Goal: Task Accomplishment & Management: Use online tool/utility

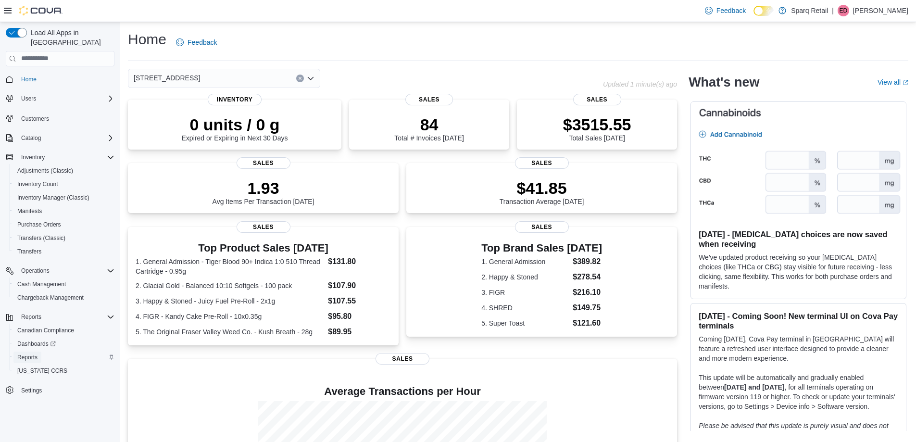
click at [31, 353] on span "Reports" at bounding box center [27, 357] width 20 height 8
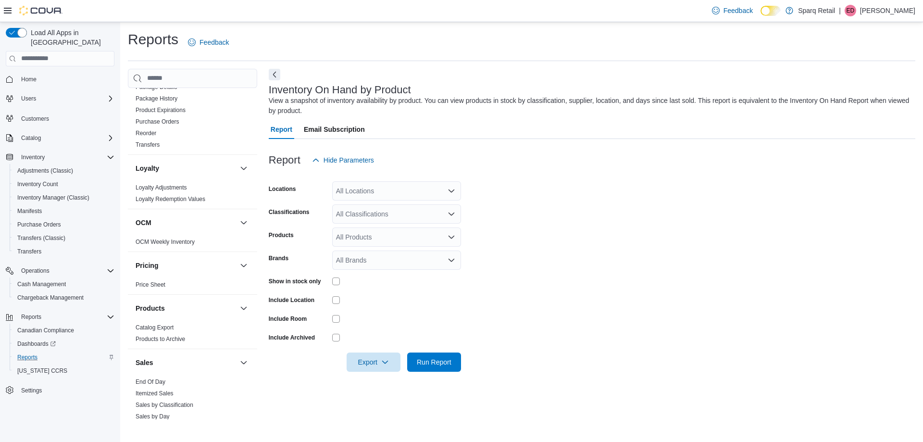
scroll to position [708, 0]
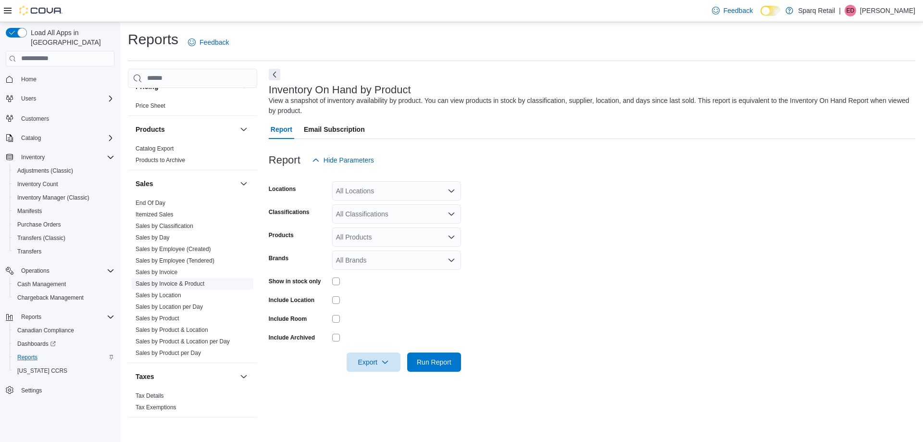
click at [196, 280] on link "Sales by Invoice & Product" at bounding box center [170, 283] width 69 height 7
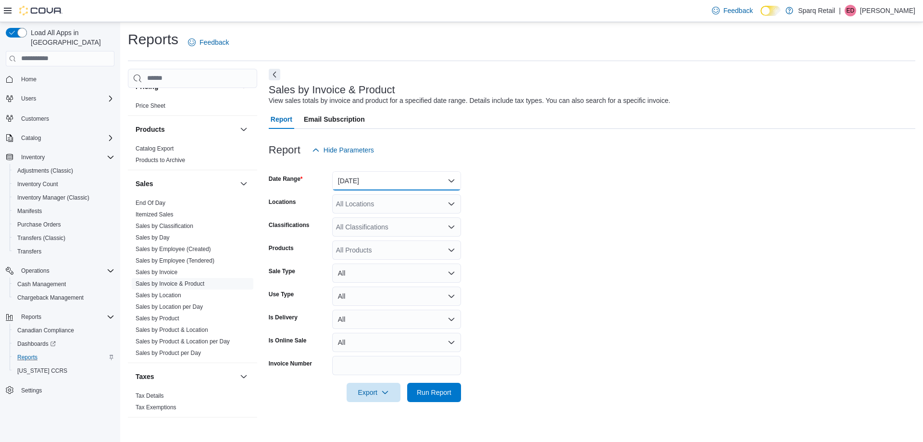
click at [443, 180] on button "[DATE]" at bounding box center [396, 180] width 129 height 19
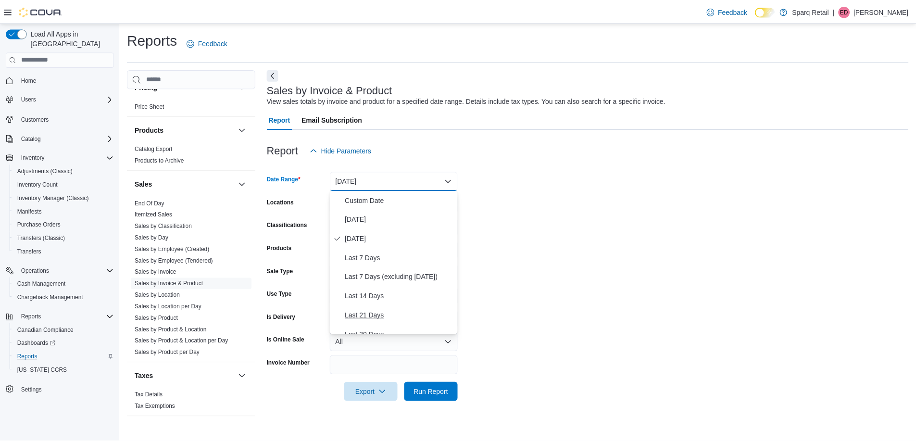
scroll to position [48, 0]
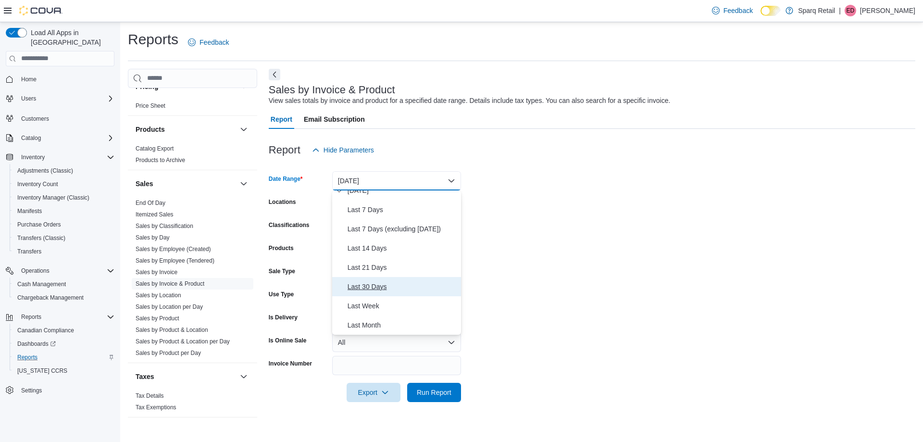
click at [373, 287] on span "Last 30 Days" at bounding box center [403, 287] width 110 height 12
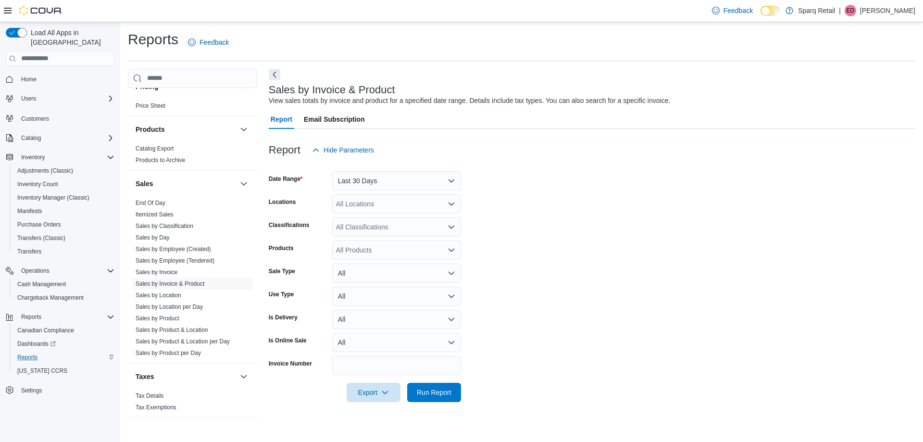
click at [604, 252] on form "Date Range Last 30 Days Locations All Locations Classifications All Classificat…" at bounding box center [592, 281] width 646 height 242
click at [443, 199] on div "All Locations" at bounding box center [396, 203] width 129 height 19
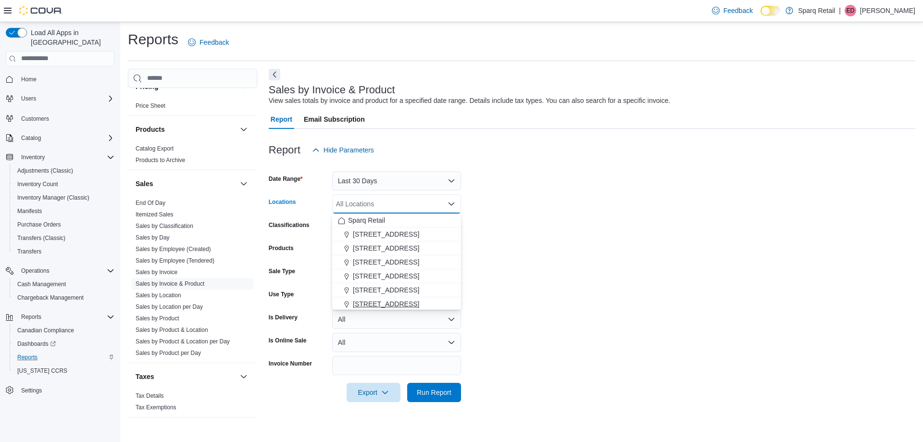
click at [432, 298] on button "[STREET_ADDRESS]" at bounding box center [396, 304] width 129 height 14
click at [585, 294] on form "Date Range Last 30 Days Locations [STREET_ADDRESS] Selected. 4-861 Lansdowne [G…" at bounding box center [592, 281] width 646 height 242
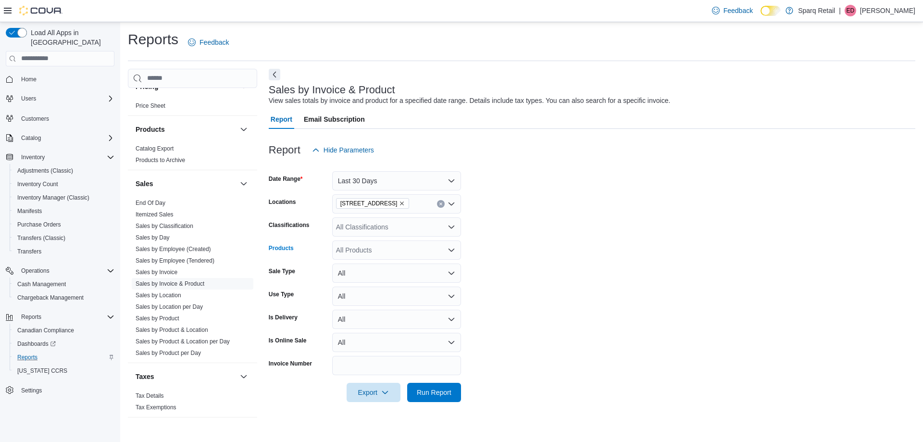
click at [376, 244] on div "All Products" at bounding box center [396, 249] width 129 height 19
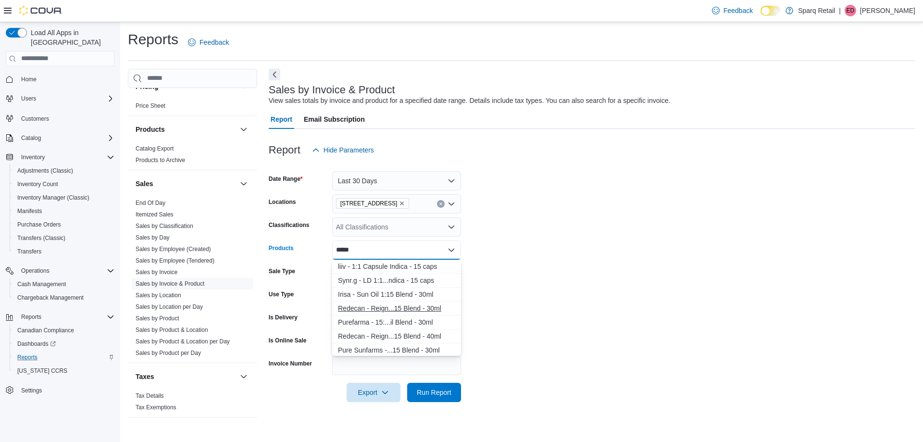
type input "*****"
click at [410, 305] on div "Redecan - Reign...15 Blend - 30ml" at bounding box center [396, 308] width 117 height 10
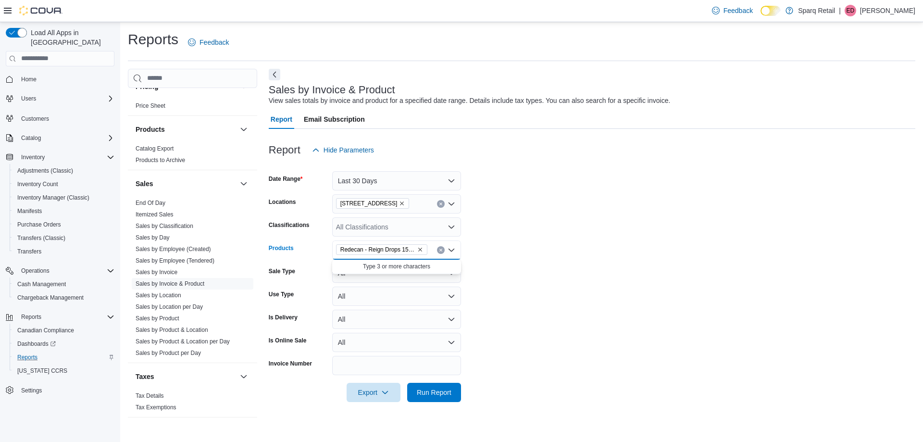
click at [554, 301] on form "Date Range Last 30 Days Locations [STREET_ADDRESS] Classifications All Classifi…" at bounding box center [592, 281] width 646 height 242
click at [421, 394] on span "Run Report" at bounding box center [434, 392] width 35 height 10
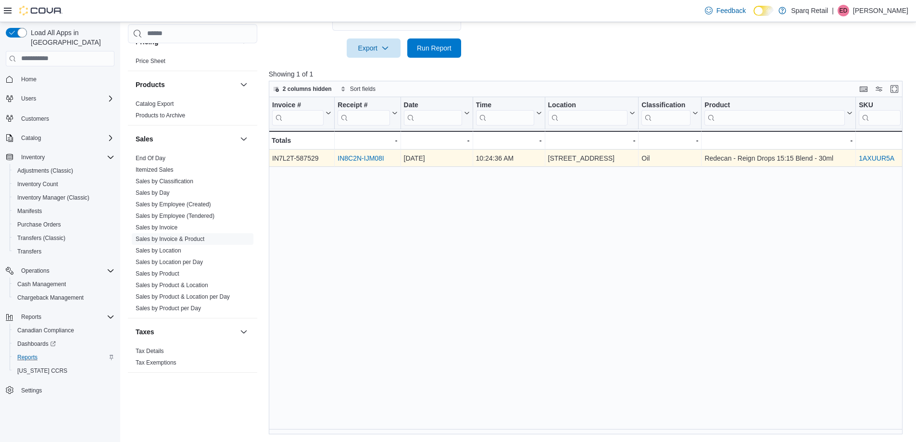
click at [357, 158] on link "IN8C2N-IJM08I" at bounding box center [360, 158] width 46 height 8
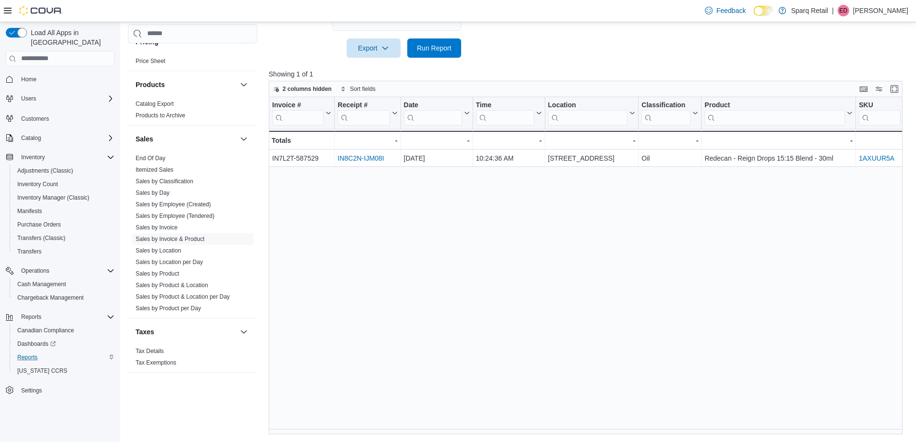
scroll to position [104, 0]
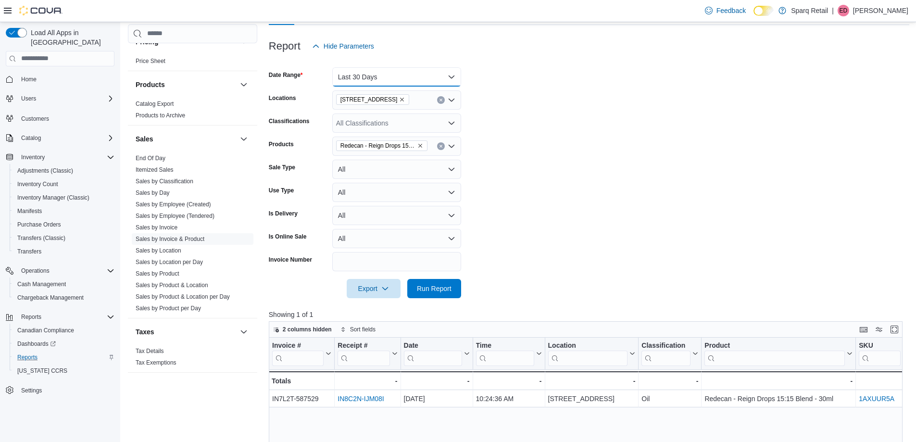
click at [452, 81] on button "Last 30 Days" at bounding box center [396, 76] width 129 height 19
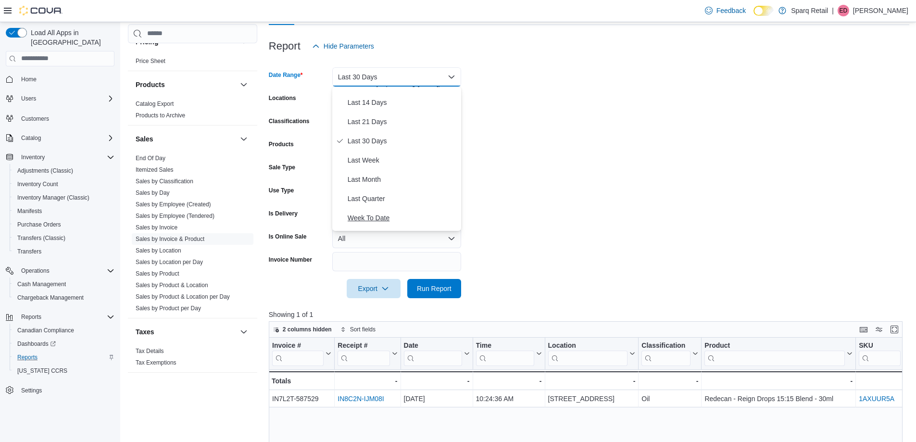
scroll to position [106, 0]
click at [424, 183] on span "Last Quarter" at bounding box center [403, 183] width 110 height 12
click at [449, 72] on button "Last Quarter" at bounding box center [396, 76] width 129 height 19
click at [419, 213] on span "Quarter To Date" at bounding box center [403, 217] width 110 height 12
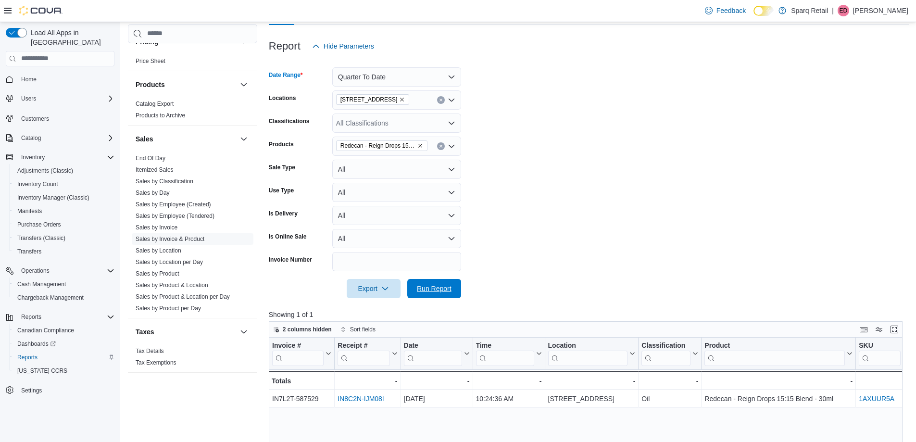
drag, startPoint x: 438, startPoint y: 289, endPoint x: 533, endPoint y: 99, distance: 212.2
click at [437, 289] on span "Run Report" at bounding box center [434, 289] width 35 height 10
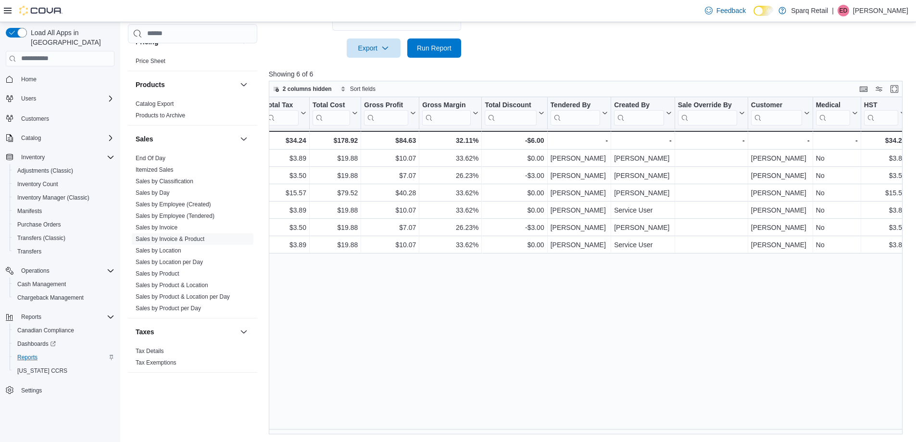
scroll to position [0, 948]
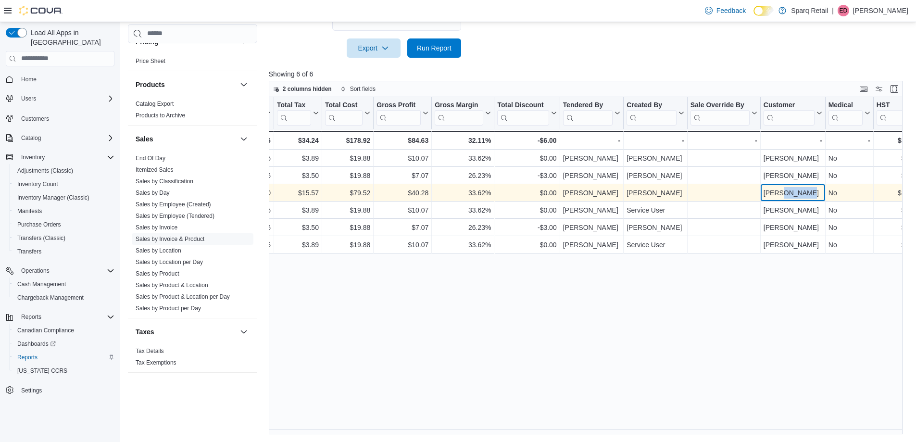
drag, startPoint x: 808, startPoint y: 192, endPoint x: 781, endPoint y: 194, distance: 27.4
click at [782, 193] on div "[PERSON_NAME]" at bounding box center [792, 193] width 59 height 12
click at [808, 190] on div "[PERSON_NAME]" at bounding box center [792, 193] width 59 height 12
drag, startPoint x: 811, startPoint y: 190, endPoint x: 753, endPoint y: 195, distance: 58.3
click at [754, 194] on div "$119.80 - Subtotal, column 14, row 3 $15.57 - Total Tax, column 15, row 3 $79.5…" at bounding box center [120, 192] width 1601 height 17
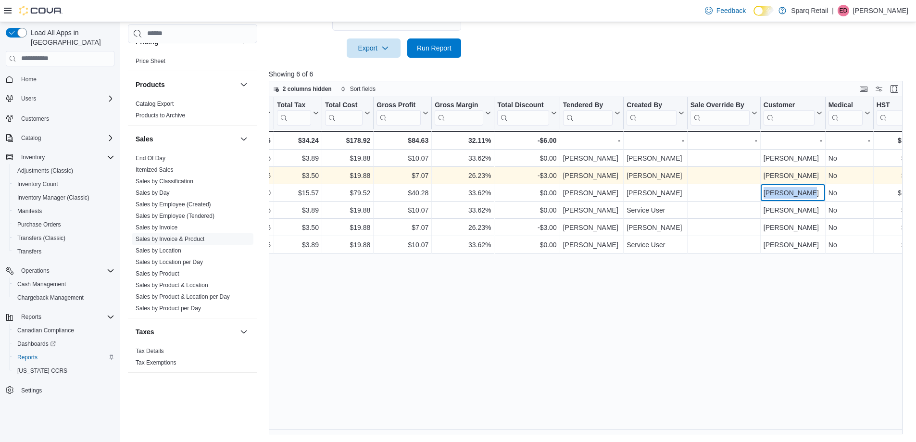
copy div "[PERSON_NAME]"
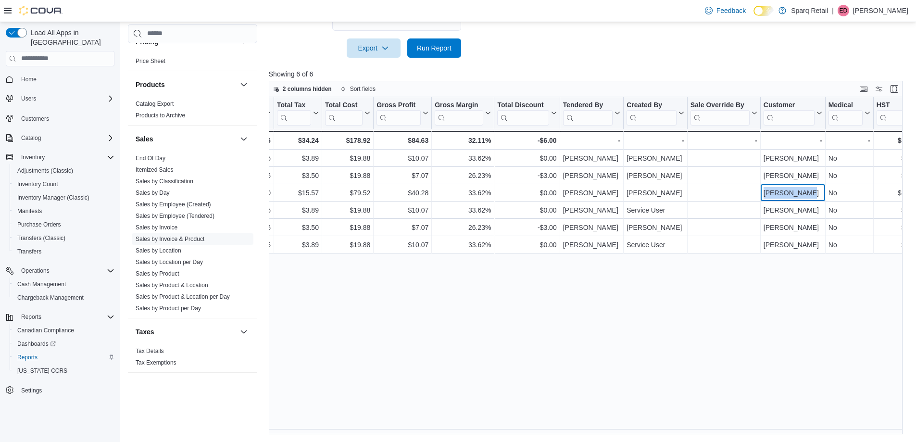
scroll to position [56, 0]
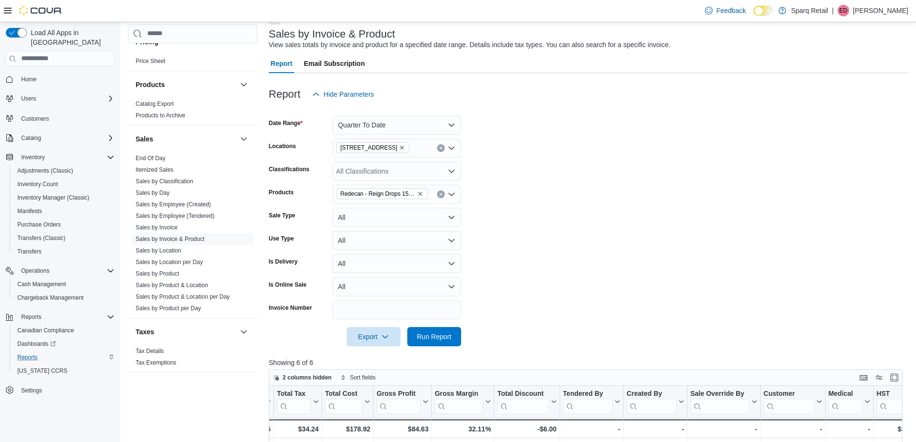
click at [48, 73] on span "Home" at bounding box center [65, 79] width 97 height 12
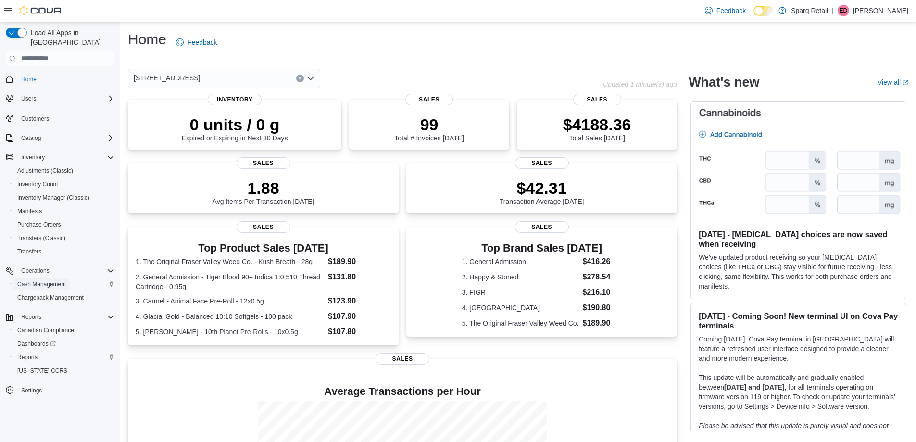
click at [51, 280] on span "Cash Management" at bounding box center [41, 284] width 49 height 8
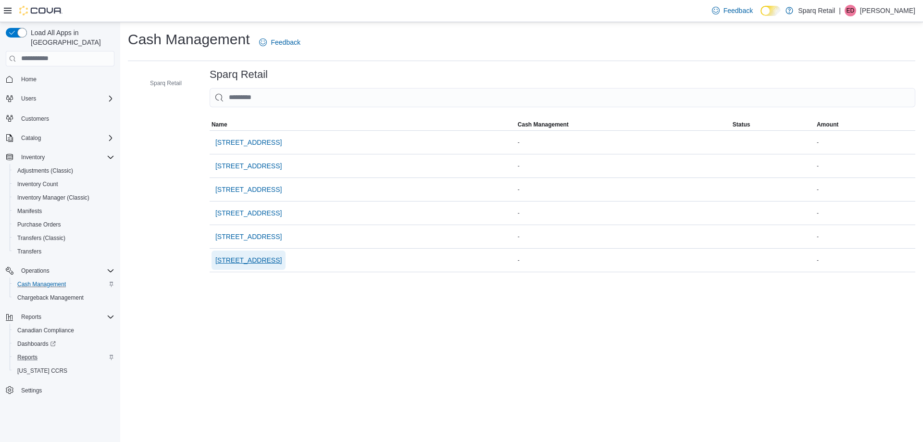
click at [259, 265] on span "[STREET_ADDRESS]" at bounding box center [248, 259] width 66 height 19
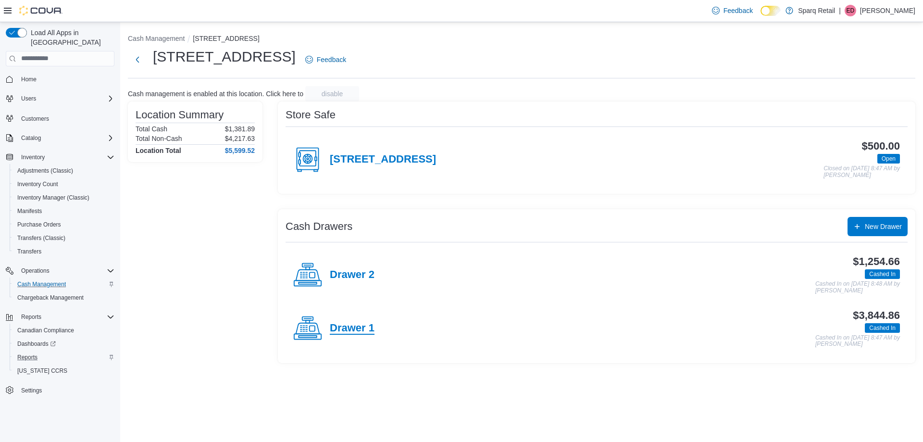
click at [339, 329] on h4 "Drawer 1" at bounding box center [352, 328] width 45 height 12
